Goal: Task Accomplishment & Management: Manage account settings

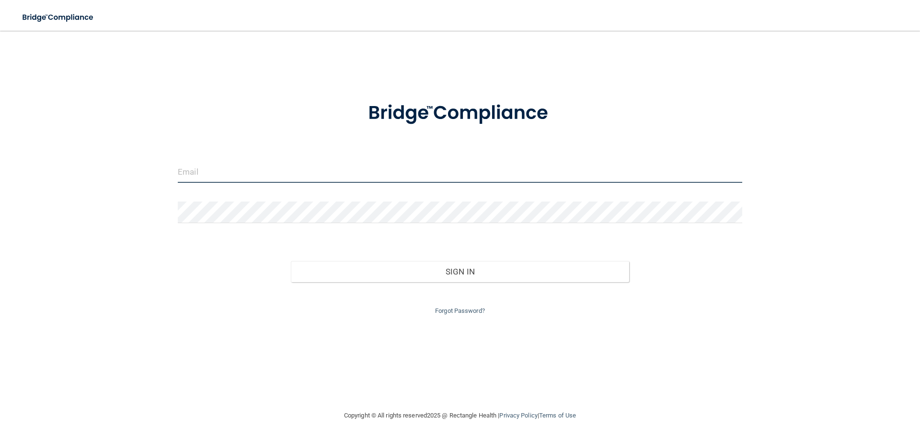
click at [381, 173] on input "email" at bounding box center [460, 172] width 565 height 22
type input "[EMAIL_ADDRESS][DOMAIN_NAME]"
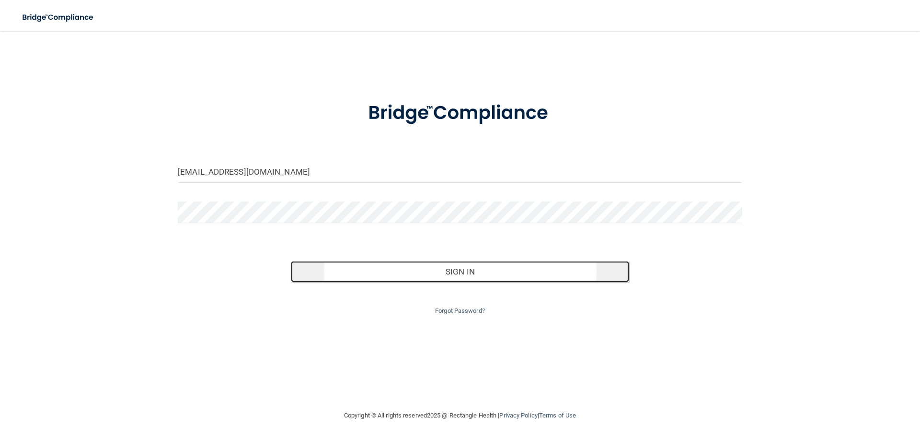
click at [408, 270] on button "Sign In" at bounding box center [460, 271] width 339 height 21
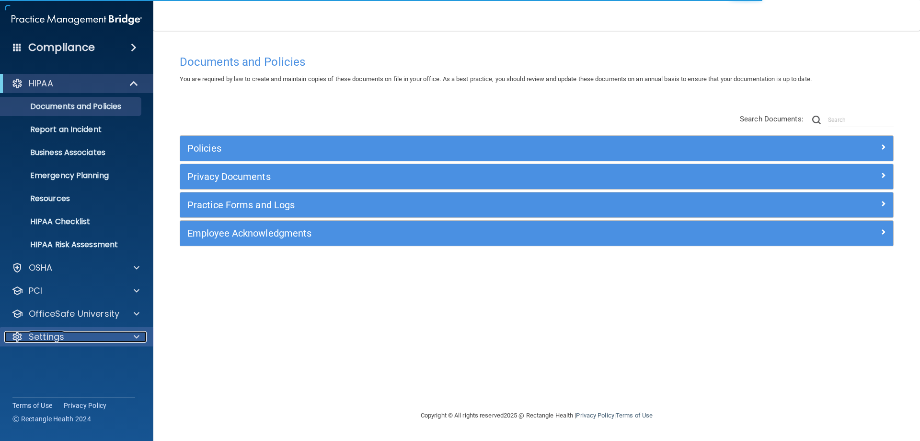
click at [135, 333] on span at bounding box center [137, 337] width 6 height 12
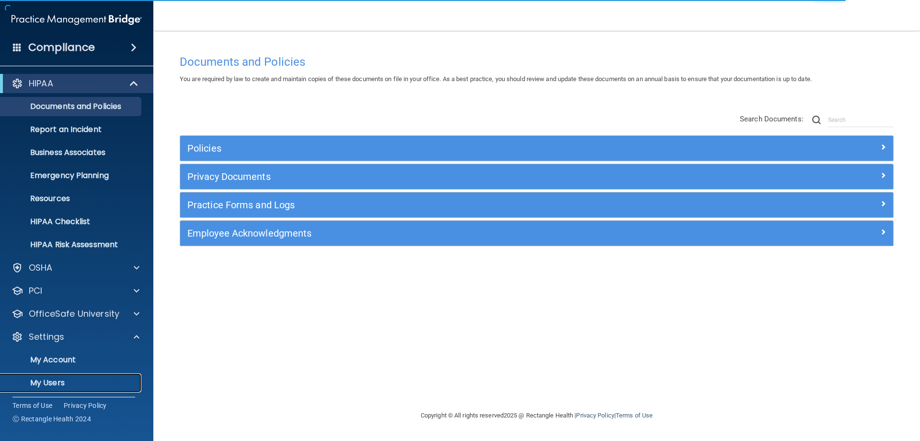
click at [127, 379] on p "My Users" at bounding box center [71, 383] width 131 height 10
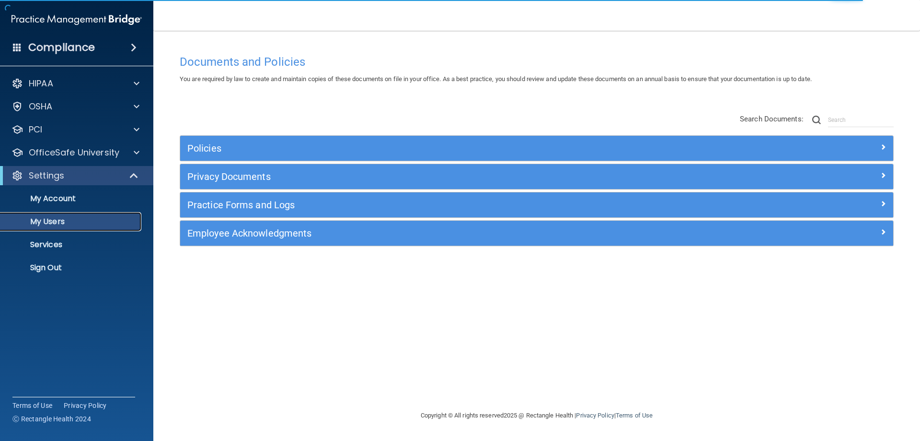
select select "20"
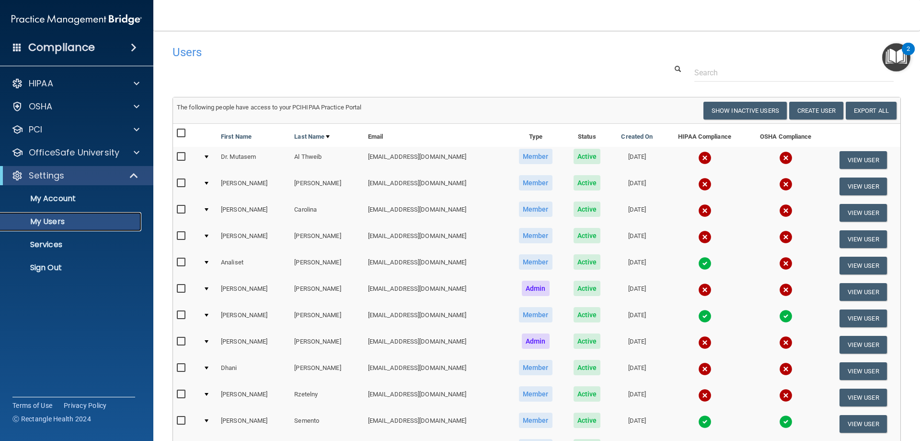
scroll to position [48, 0]
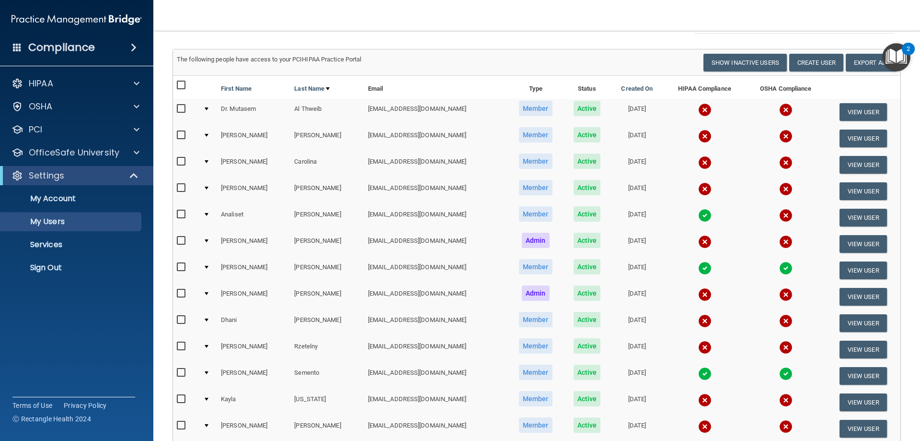
click at [180, 348] on input "checkbox" at bounding box center [182, 346] width 11 height 8
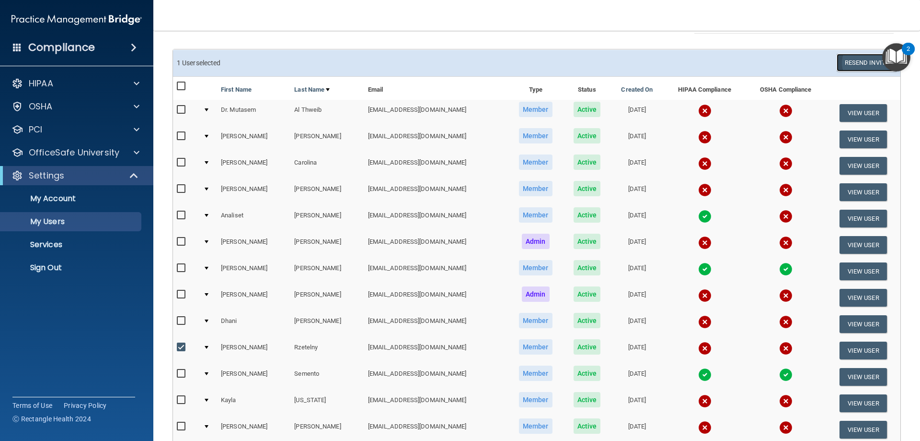
click at [842, 64] on button "Resend Invite" at bounding box center [867, 63] width 60 height 18
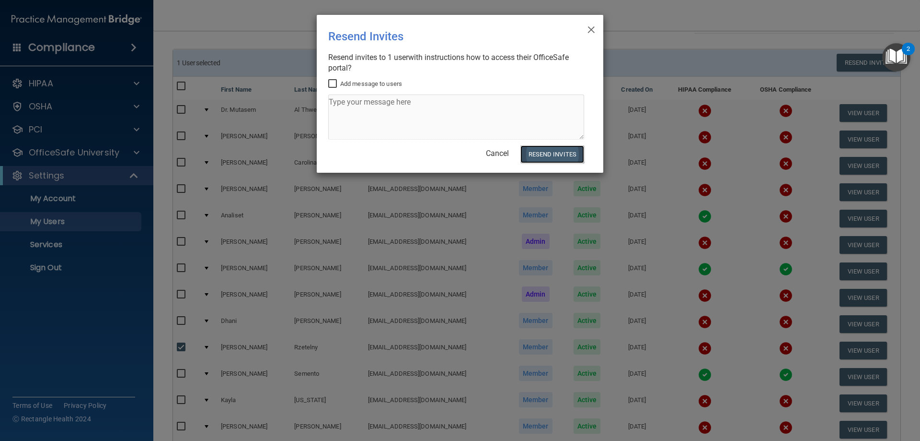
click at [547, 154] on button "Resend Invites" at bounding box center [553, 154] width 64 height 18
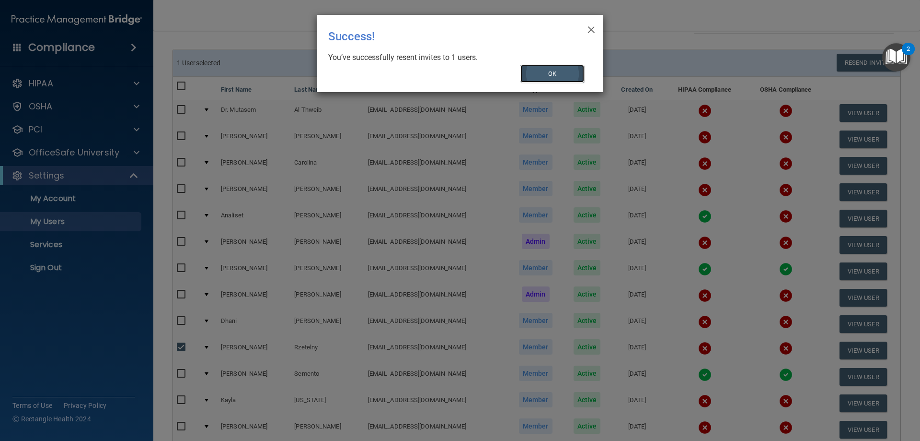
click at [549, 73] on button "OK" at bounding box center [553, 74] width 64 height 18
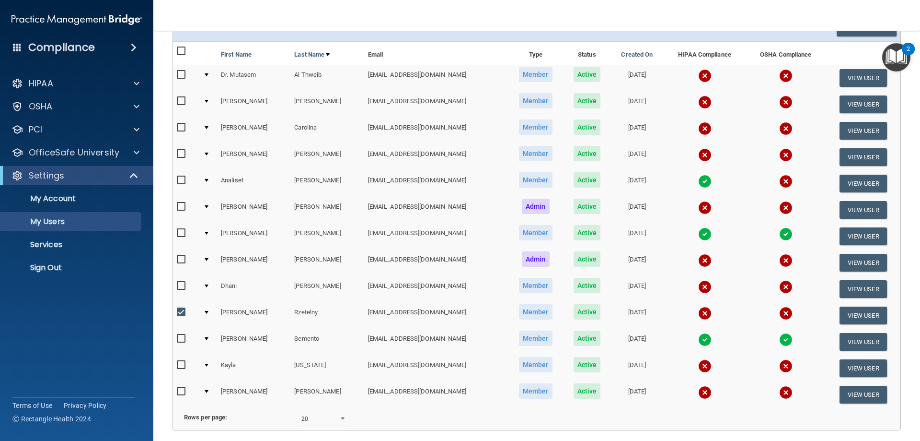
scroll to position [171, 0]
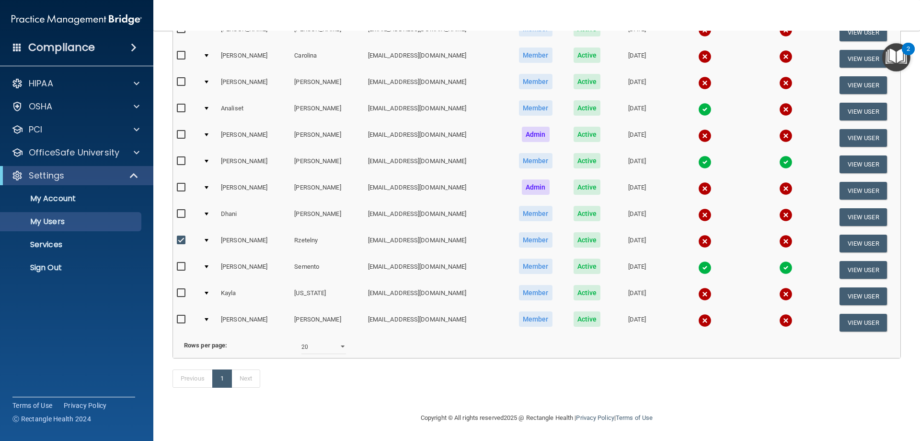
click at [182, 236] on input "checkbox" at bounding box center [182, 240] width 11 height 8
checkbox input "false"
click at [51, 265] on p "Sign Out" at bounding box center [71, 268] width 131 height 10
